Goal: Task Accomplishment & Management: Manage account settings

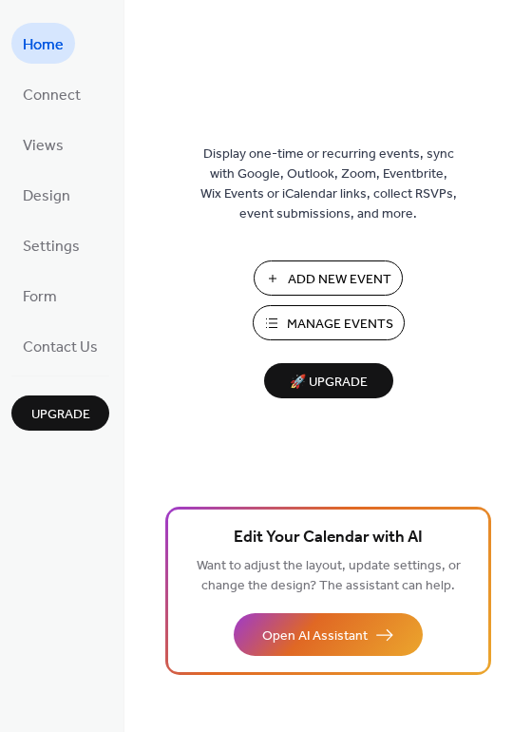
click at [314, 276] on span "Add New Event" at bounding box center [340, 280] width 104 height 20
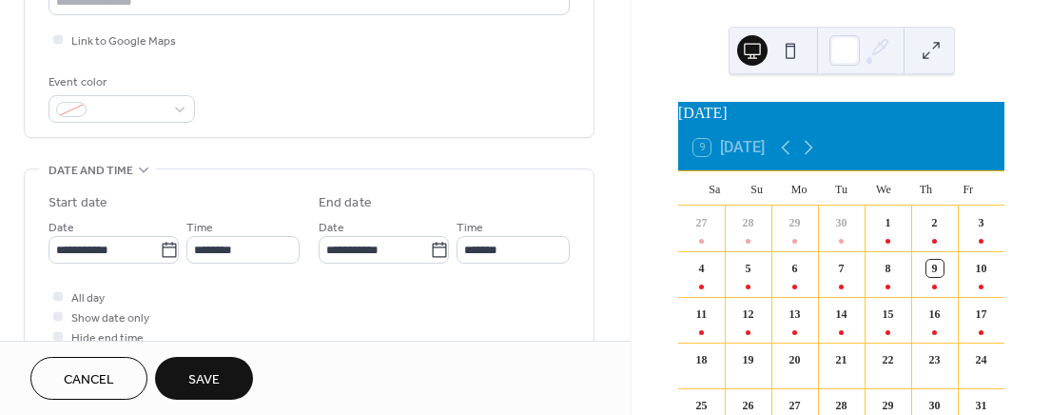
scroll to position [1, 0]
type input "*"
click at [58, 293] on div at bounding box center [58, 296] width 10 height 10
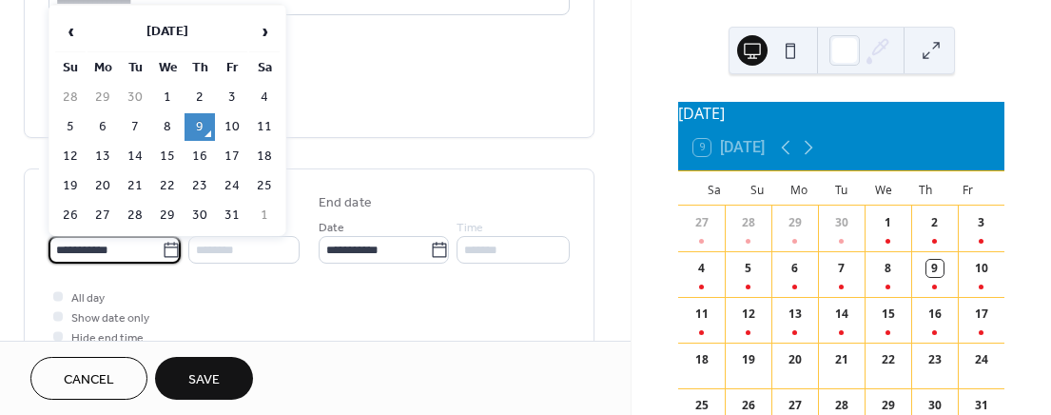
click at [118, 257] on input "**********" at bounding box center [104, 250] width 113 height 28
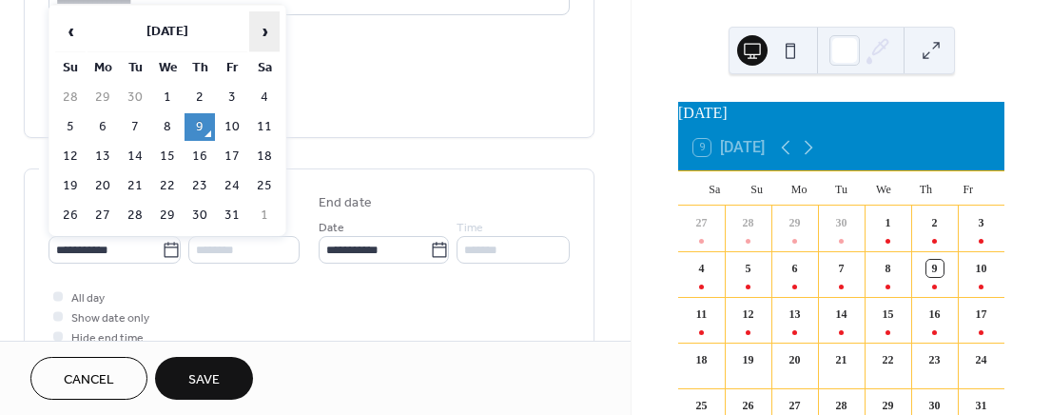
click at [263, 31] on span "›" at bounding box center [264, 31] width 29 height 38
click at [265, 30] on span "›" at bounding box center [264, 31] width 29 height 38
click at [266, 29] on span "›" at bounding box center [264, 31] width 29 height 38
click at [267, 29] on span "›" at bounding box center [264, 31] width 29 height 38
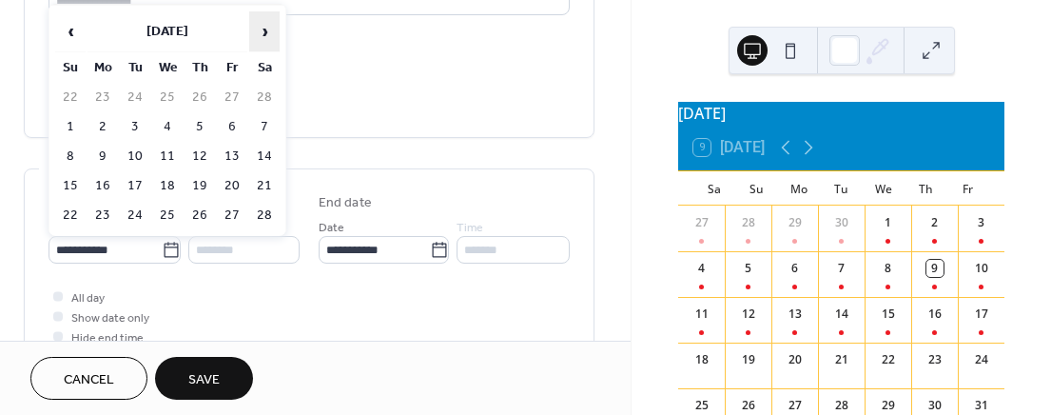
click at [268, 29] on span "›" at bounding box center [264, 31] width 29 height 38
click at [269, 29] on span "›" at bounding box center [264, 31] width 29 height 38
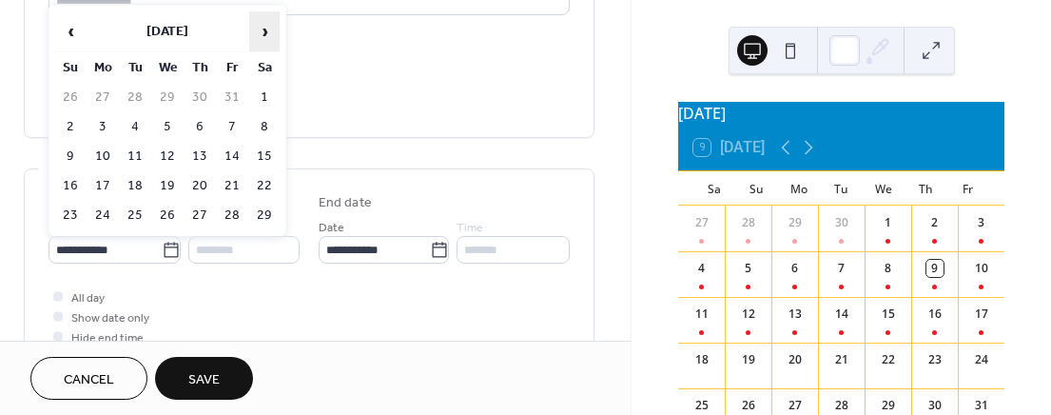
click at [270, 29] on span "›" at bounding box center [264, 31] width 29 height 38
click at [73, 28] on span "‹" at bounding box center [70, 31] width 29 height 38
click at [258, 208] on td "31" at bounding box center [264, 216] width 30 height 28
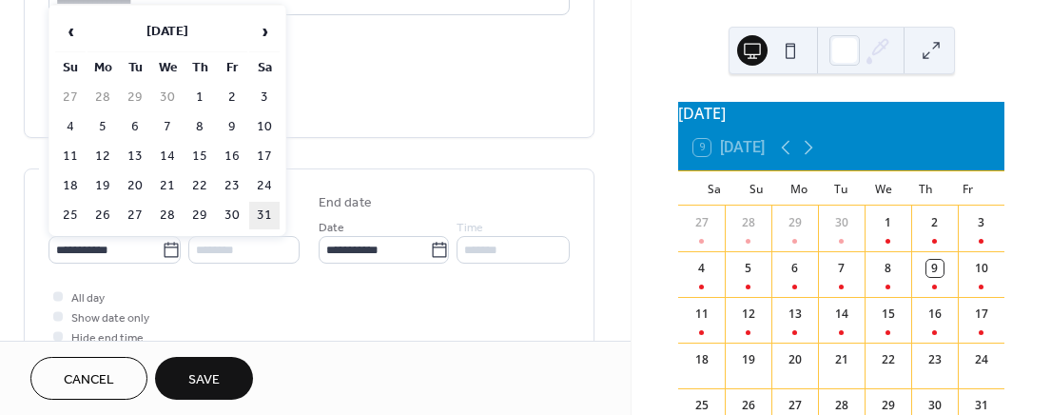
type input "**********"
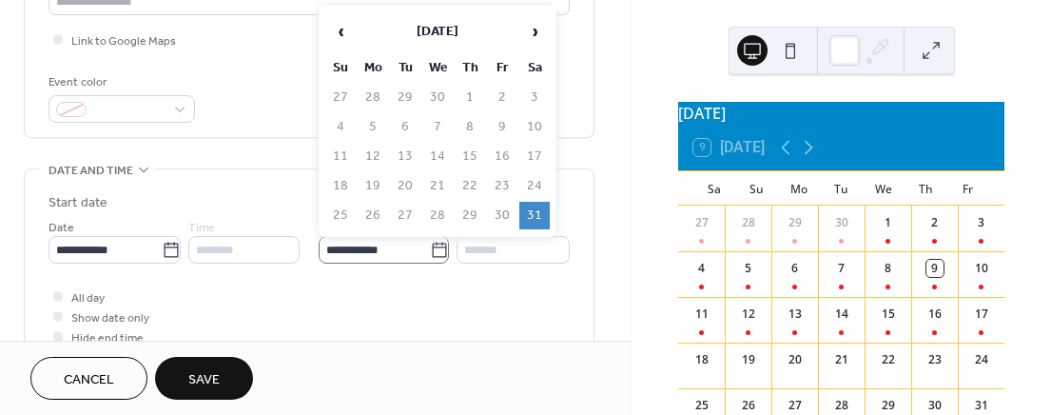
click at [433, 244] on icon at bounding box center [439, 250] width 19 height 19
click at [430, 244] on input "**********" at bounding box center [373, 250] width 111 height 28
click at [532, 40] on span "›" at bounding box center [534, 31] width 29 height 38
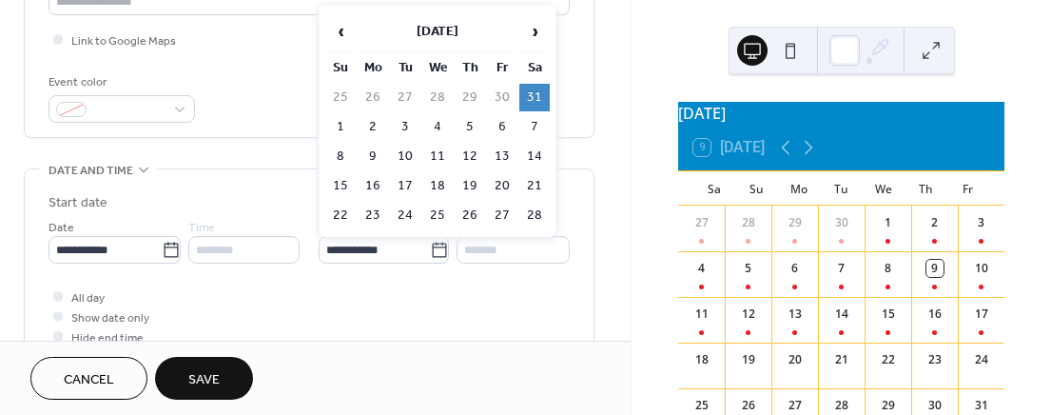
click at [505, 189] on td "20" at bounding box center [502, 186] width 30 height 28
type input "**********"
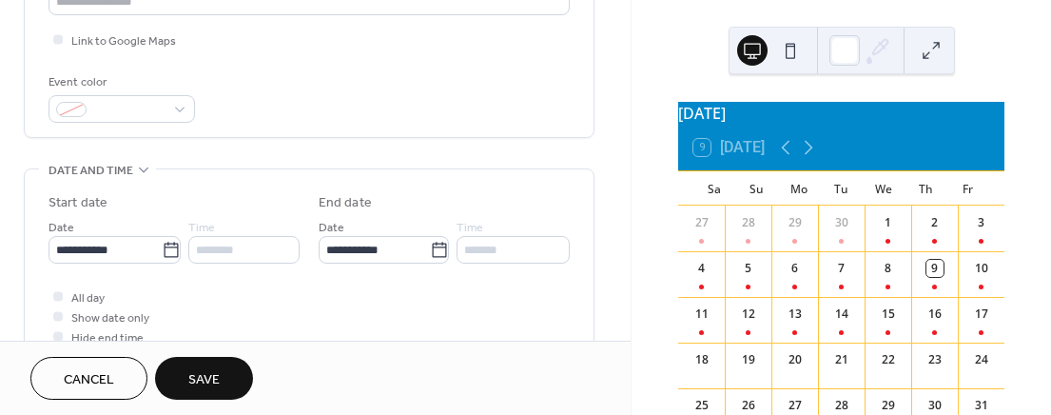
click at [219, 378] on span "Save" at bounding box center [203, 380] width 31 height 20
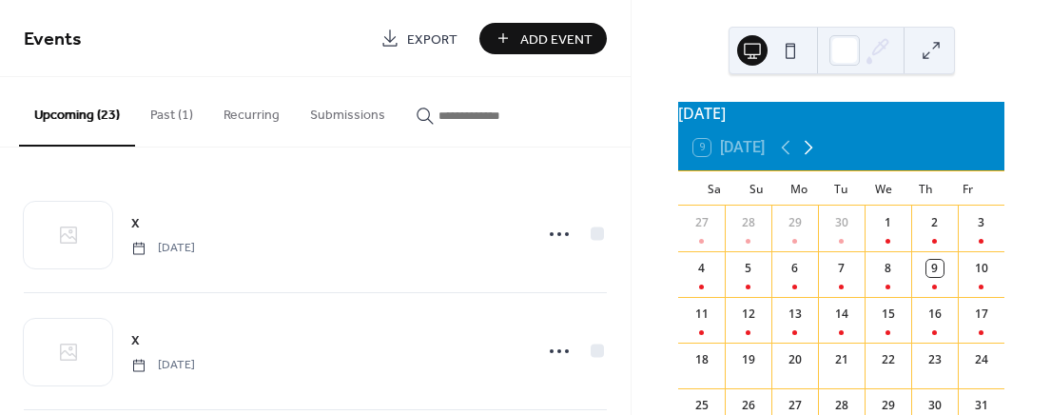
click at [814, 159] on icon at bounding box center [808, 147] width 23 height 23
click at [813, 155] on icon at bounding box center [808, 148] width 9 height 14
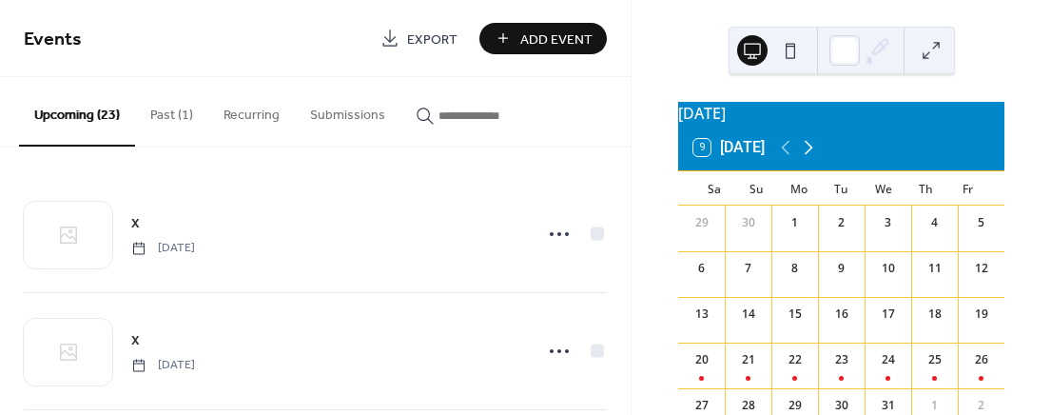
click at [813, 155] on icon at bounding box center [808, 148] width 9 height 14
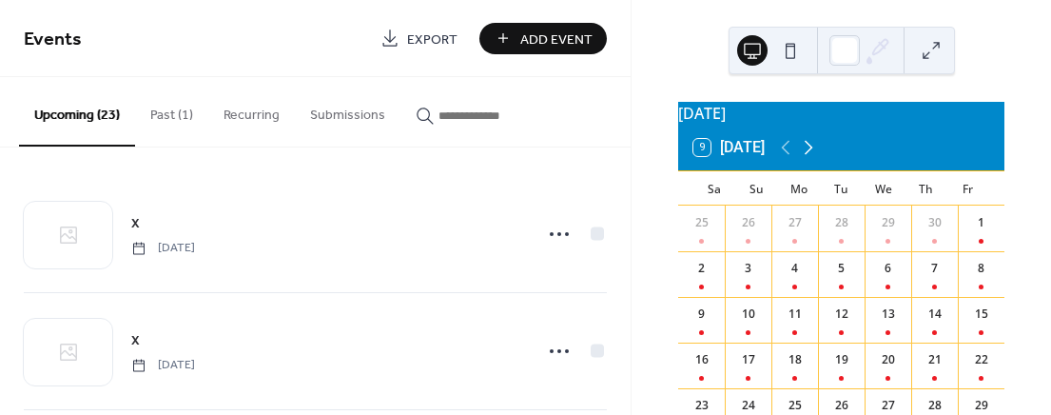
click at [813, 155] on icon at bounding box center [808, 148] width 9 height 14
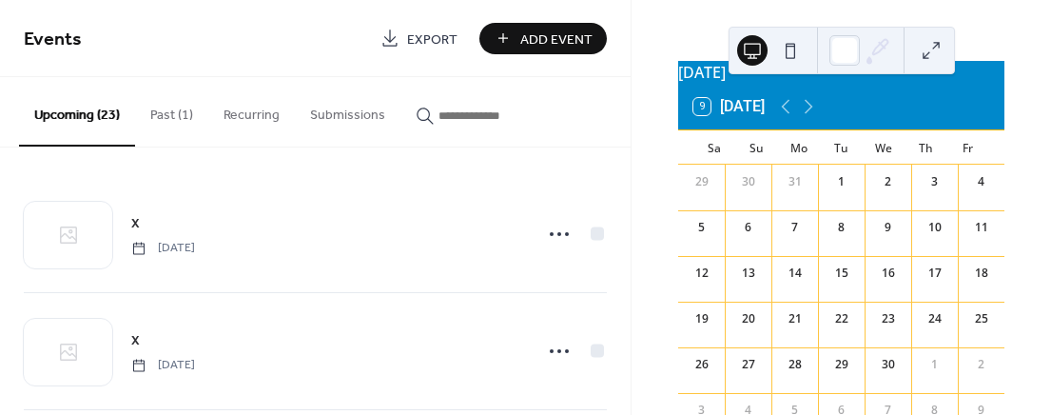
scroll to position [35, 0]
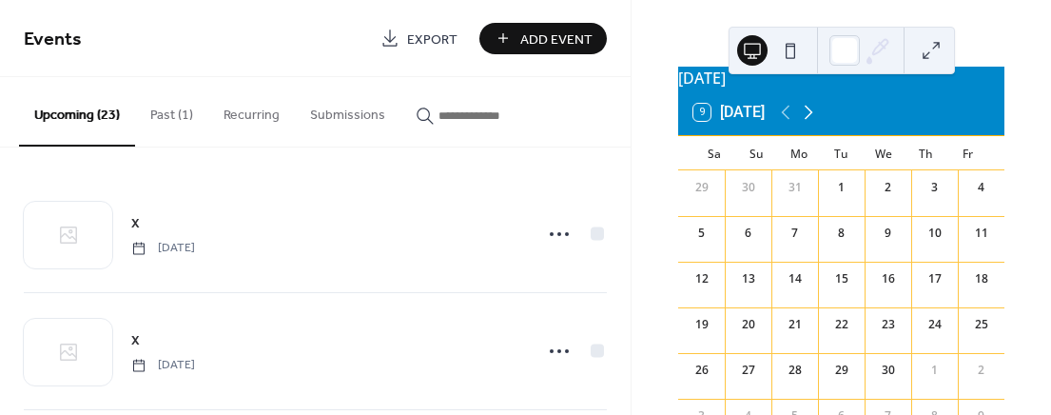
click at [812, 124] on icon at bounding box center [808, 112] width 23 height 23
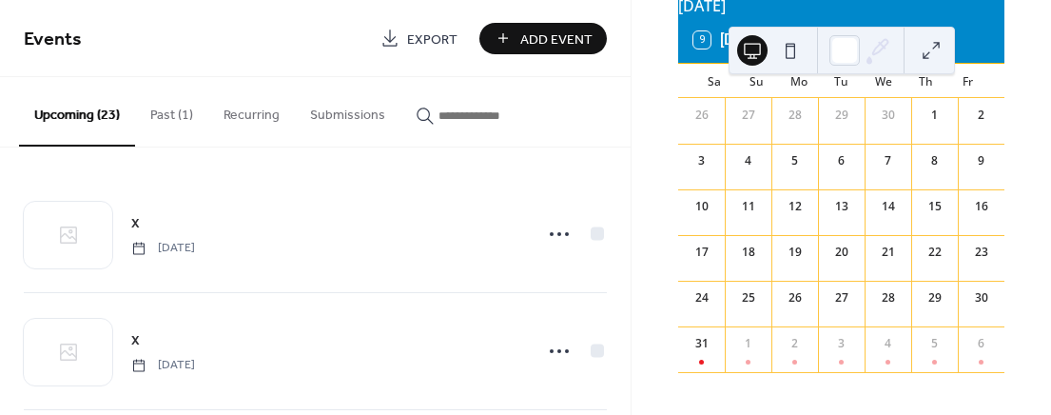
scroll to position [122, 0]
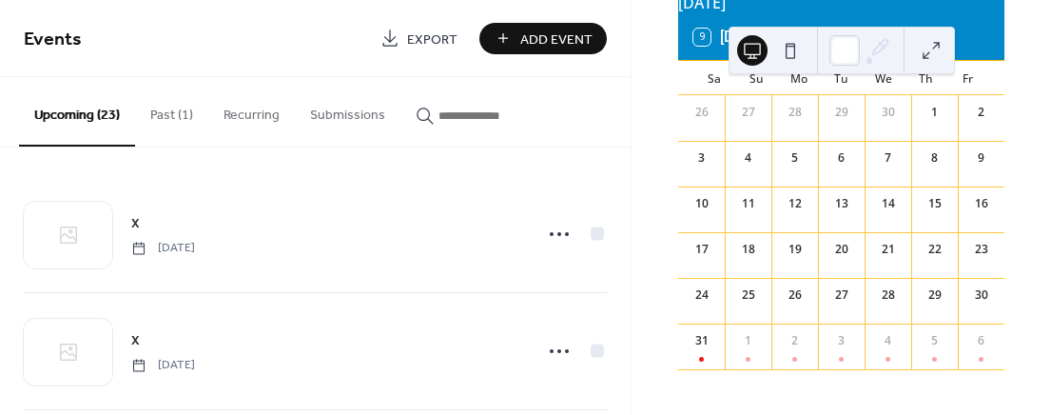
click at [185, 117] on button "Past (1)" at bounding box center [171, 111] width 73 height 68
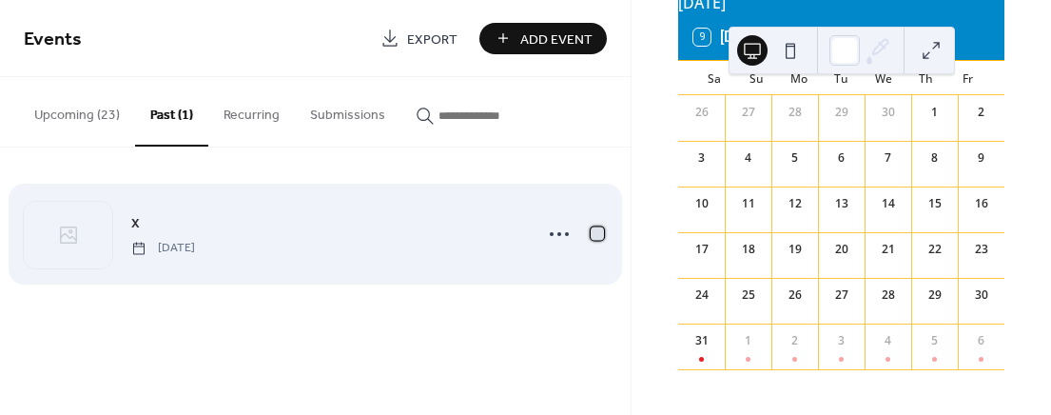
click at [595, 230] on div at bounding box center [596, 232] width 13 height 13
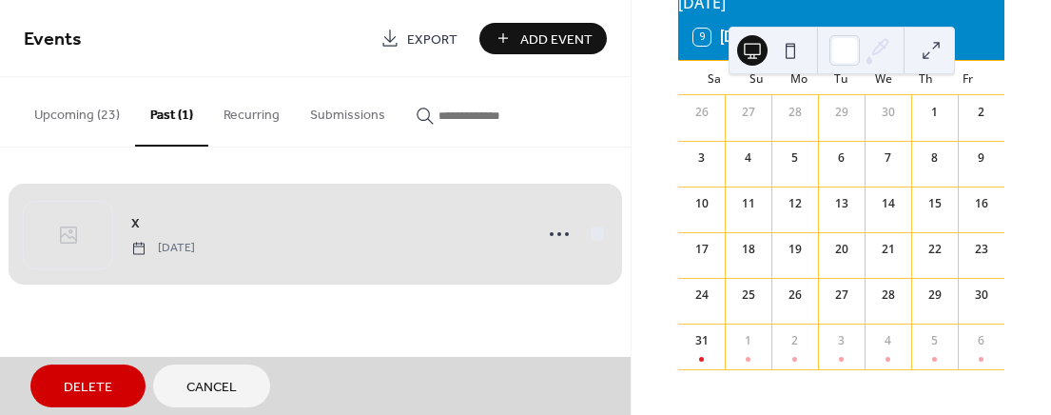
click at [89, 387] on span "Delete" at bounding box center [88, 387] width 48 height 20
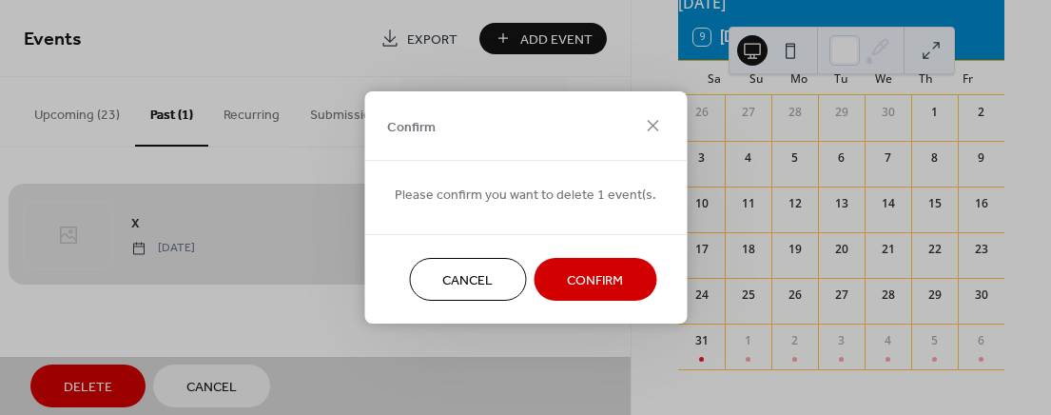
click at [583, 282] on span "Confirm" at bounding box center [595, 281] width 56 height 20
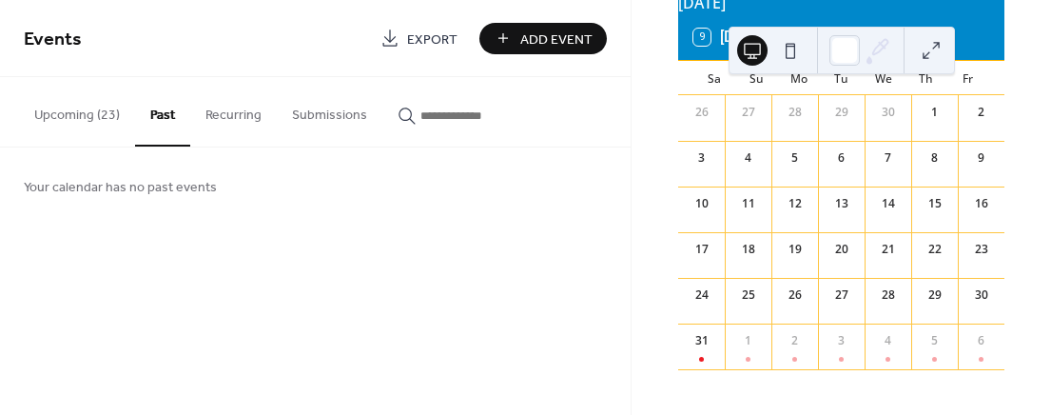
click at [86, 116] on button "Upcoming (23)" at bounding box center [77, 111] width 116 height 68
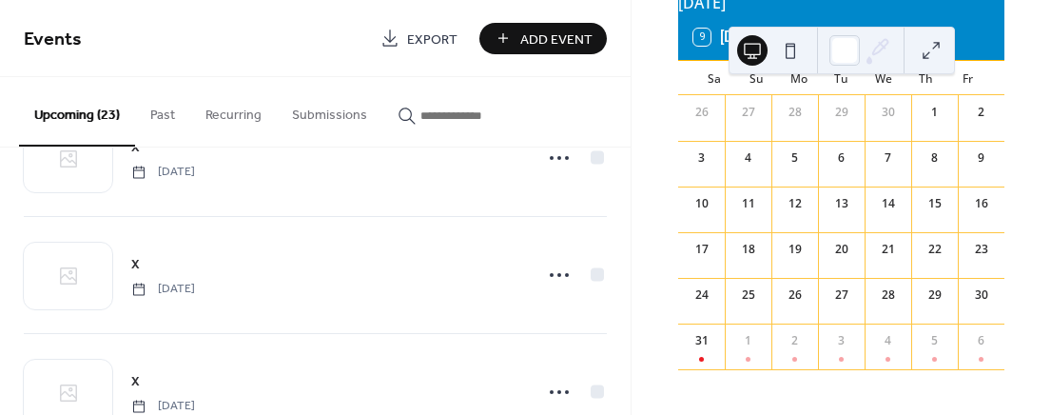
scroll to position [2479, 0]
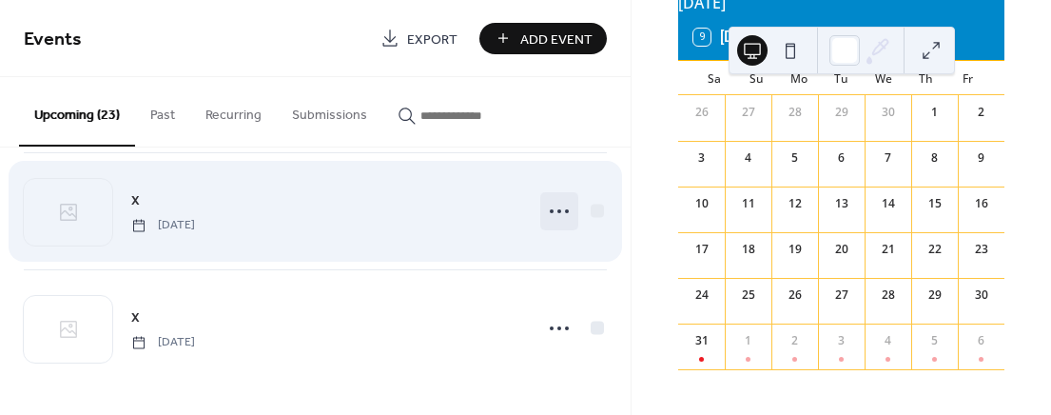
click at [555, 212] on icon at bounding box center [559, 211] width 30 height 30
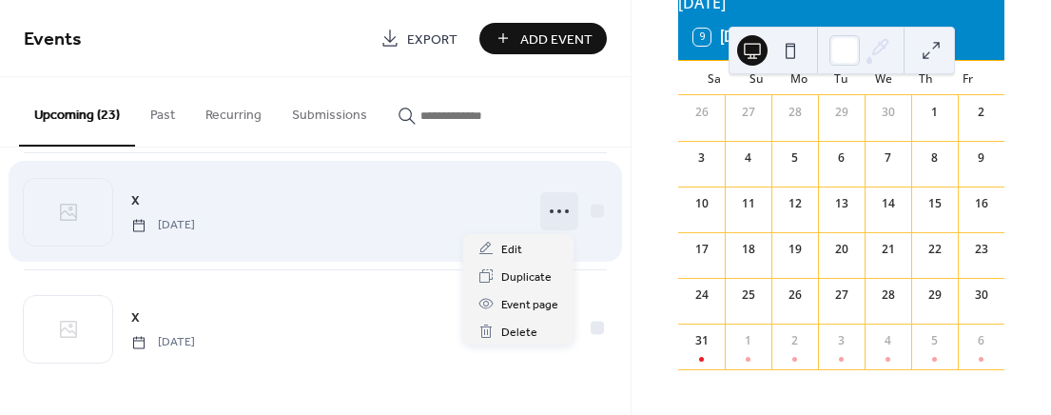
click at [356, 224] on div "X [DATE]" at bounding box center [326, 210] width 390 height 43
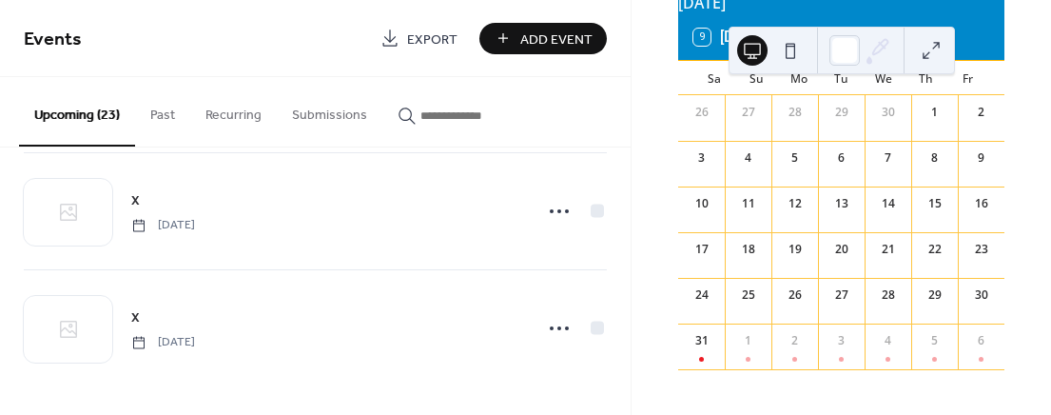
click at [874, 187] on div "14" at bounding box center [887, 200] width 47 height 29
click at [646, 81] on div "[DATE] 9 [DATE] Sa Su Mo Tu We Th Fr 26 27 28 29 30 1 2 3 4 5 6 7 8 9 10 11 12 …" at bounding box center [840, 207] width 419 height 415
